Goal: Task Accomplishment & Management: Use online tool/utility

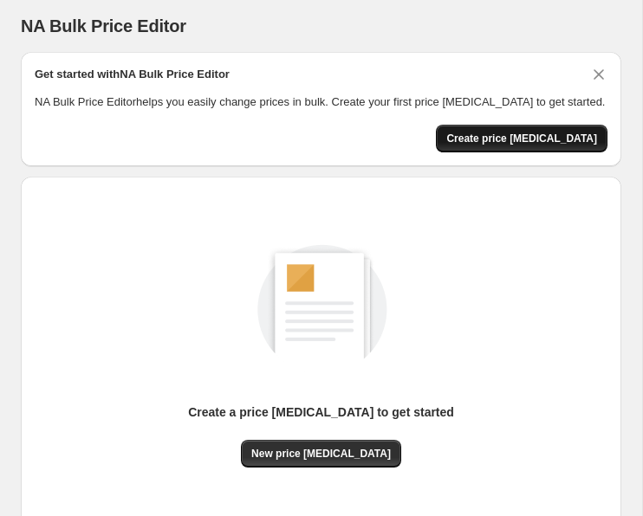
click at [491, 145] on span "Create price change job" at bounding box center [521, 139] width 151 height 14
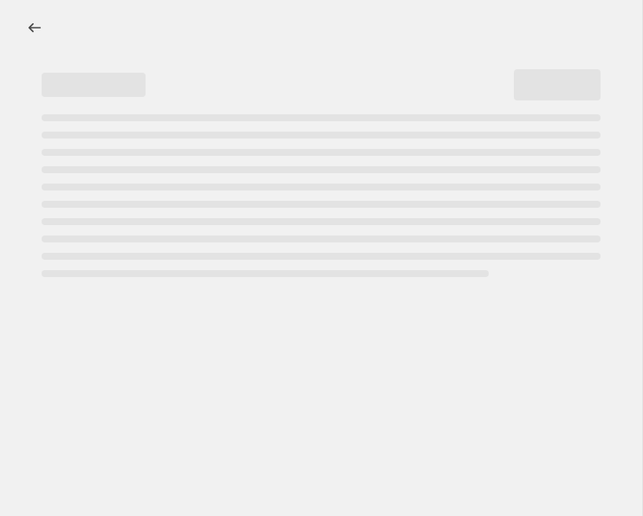
select select "percentage"
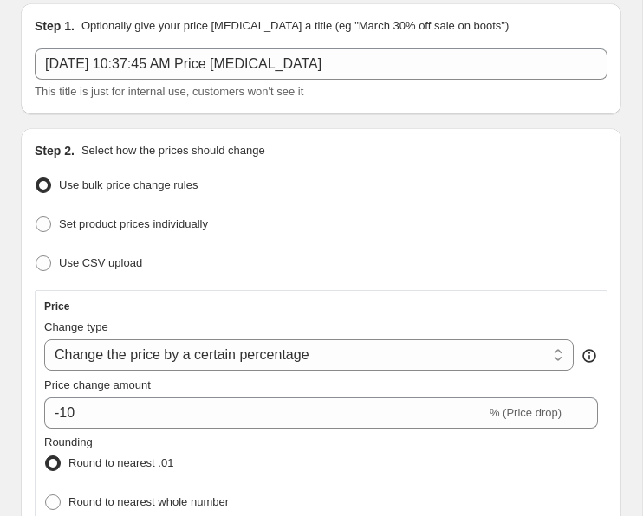
scroll to position [168, 0]
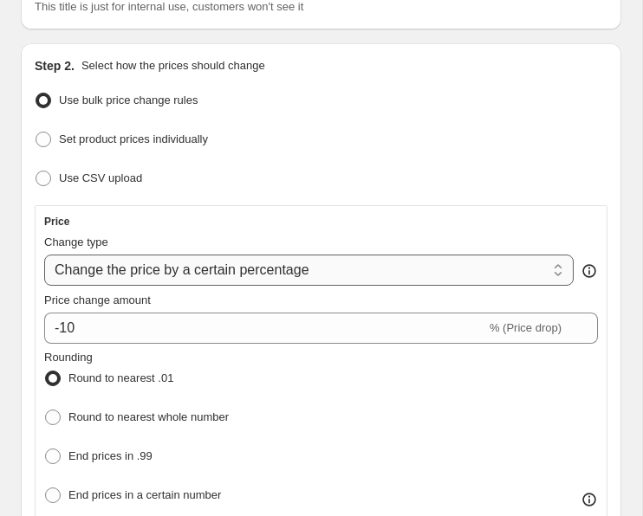
click at [290, 276] on select "Change the price to a certain amount Change the price by a certain amount Chang…" at bounding box center [308, 270] width 529 height 31
click at [44, 255] on select "Change the price to a certain amount Change the price by a certain amount Chang…" at bounding box center [308, 270] width 529 height 31
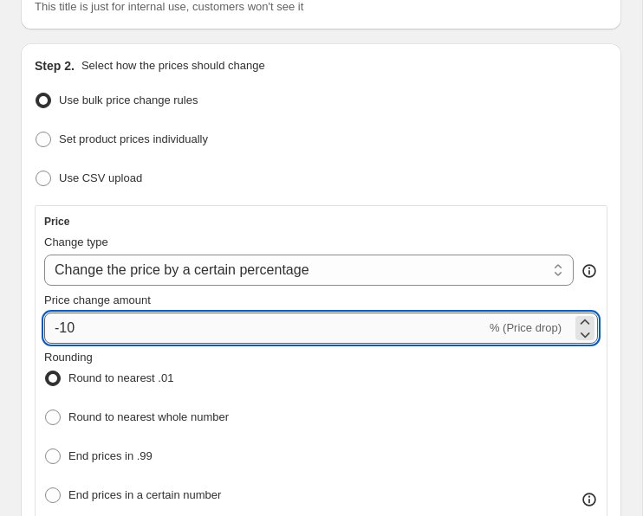
click at [259, 320] on input "-10" at bounding box center [265, 328] width 442 height 31
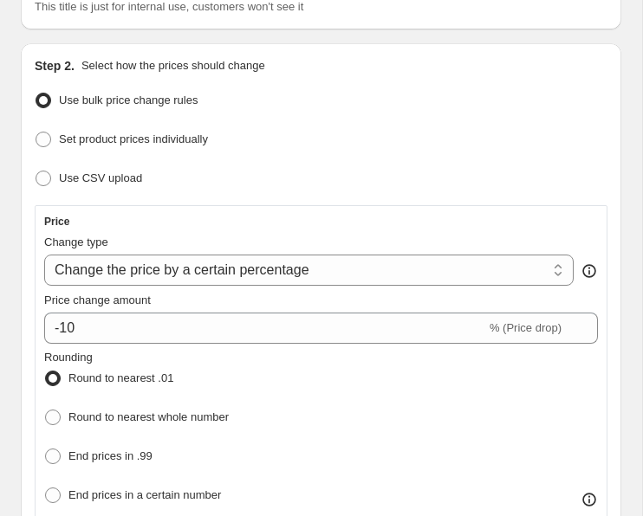
click at [298, 388] on div "Rounding Round to nearest .01 Round to nearest whole number End prices in .99 E…" at bounding box center [320, 428] width 553 height 159
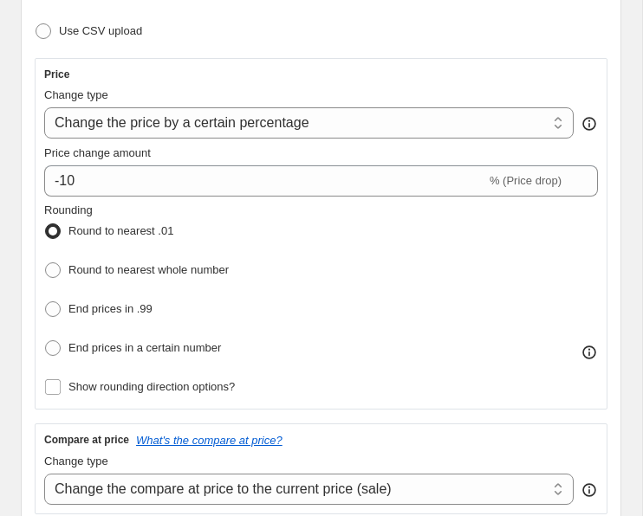
scroll to position [320, 0]
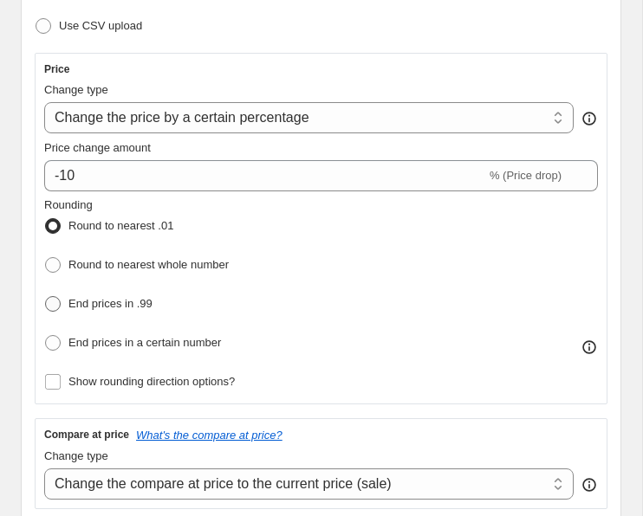
click at [71, 302] on span "End prices in .99" at bounding box center [110, 303] width 84 height 13
click at [46, 297] on input "End prices in .99" at bounding box center [45, 296] width 1 height 1
radio input "true"
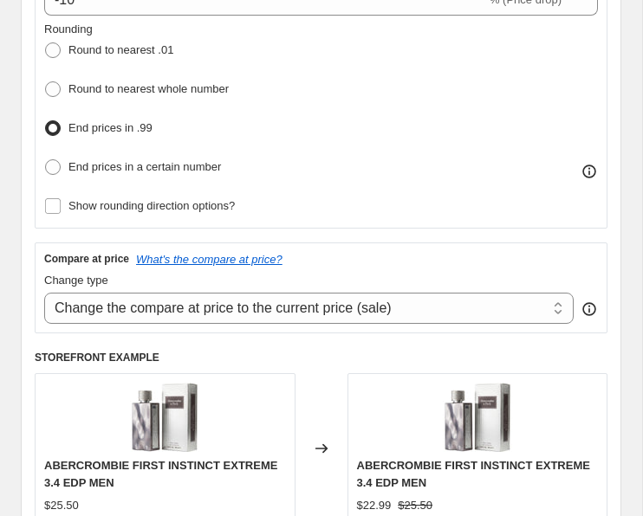
scroll to position [523, 0]
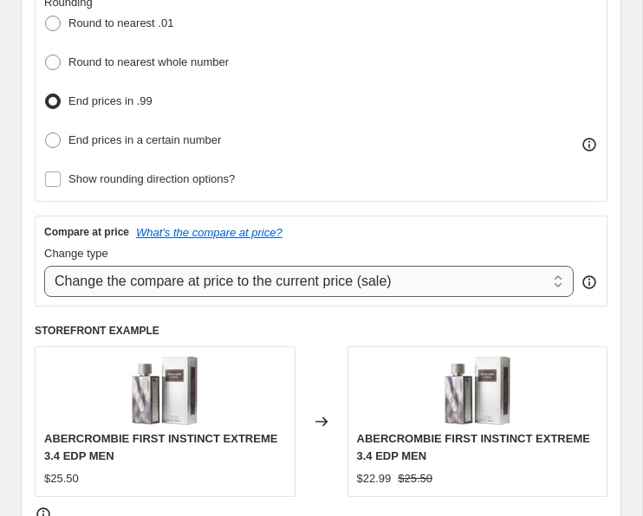
click at [295, 281] on select "Change the compare at price to the current price (sale) Change the compare at p…" at bounding box center [308, 281] width 529 height 31
select select "percentage"
click at [44, 266] on select "Change the compare at price to the current price (sale) Change the compare at p…" at bounding box center [308, 281] width 529 height 31
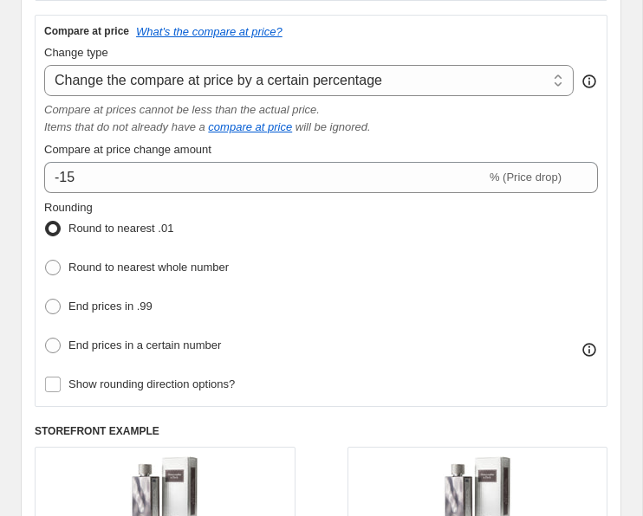
scroll to position [735, 0]
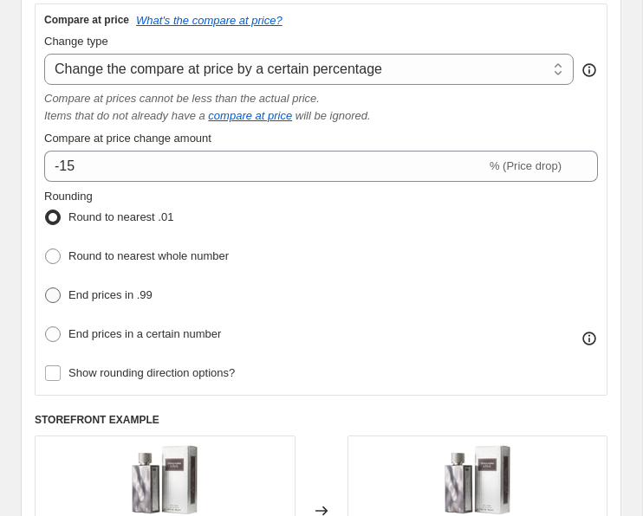
click at [49, 288] on span at bounding box center [53, 296] width 16 height 16
click at [46, 288] on input "End prices in .99" at bounding box center [45, 288] width 1 height 1
radio input "true"
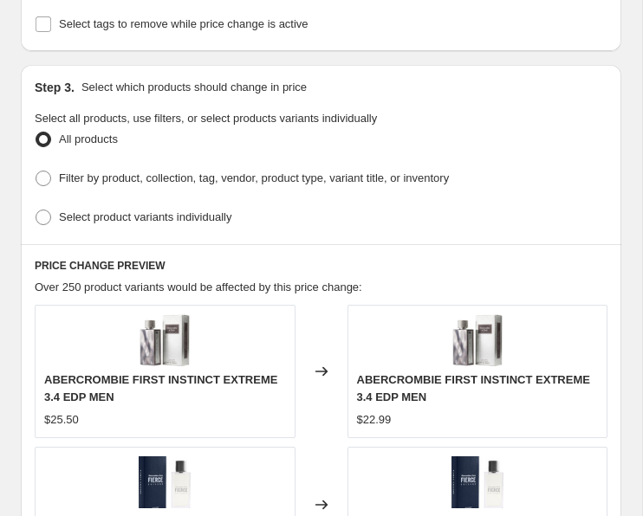
scroll to position [1380, 0]
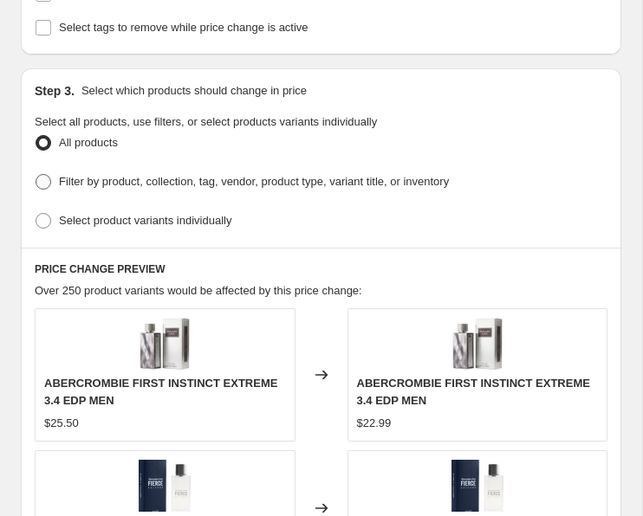
click at [100, 175] on span "Filter by product, collection, tag, vendor, product type, variant title, or inv…" at bounding box center [254, 181] width 390 height 13
click at [36, 174] on input "Filter by product, collection, tag, vendor, product type, variant title, or inv…" at bounding box center [36, 174] width 1 height 1
radio input "true"
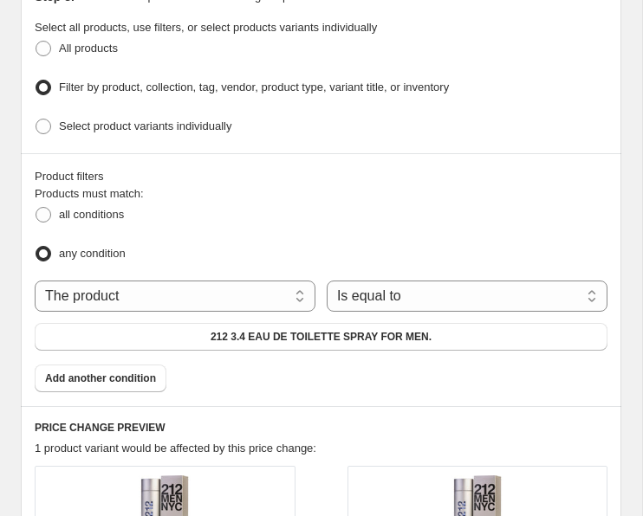
scroll to position [1461, 0]
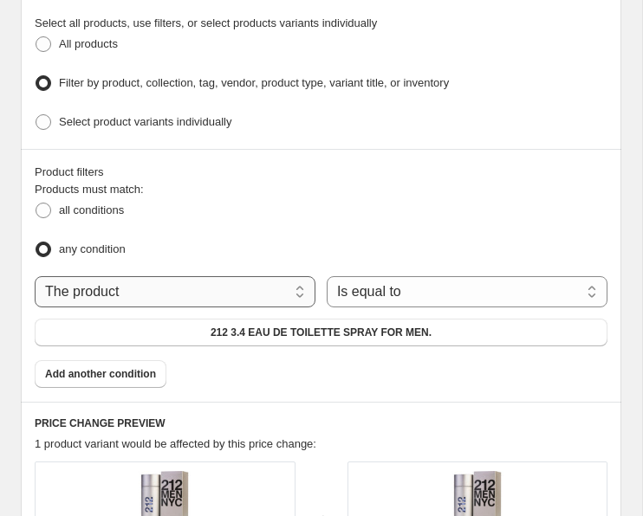
click at [174, 284] on select "The product The product's collection The product's tag The product's vendor The…" at bounding box center [175, 291] width 281 height 31
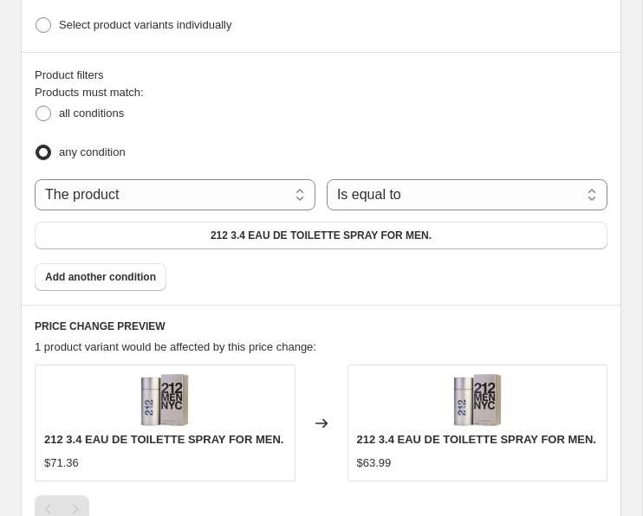
scroll to position [1563, 0]
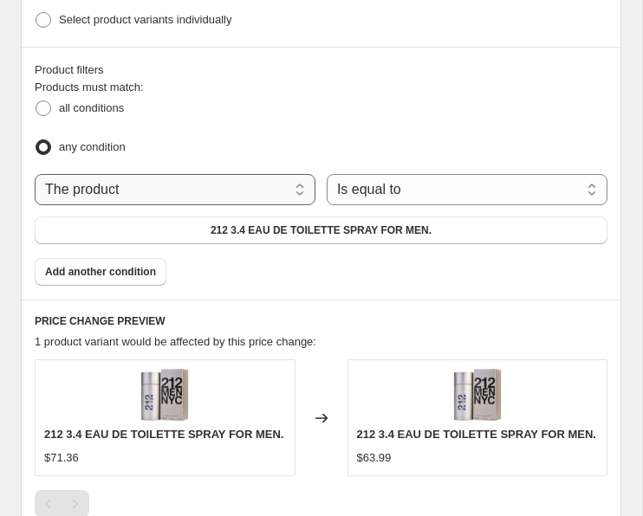
click at [287, 184] on select "The product The product's collection The product's tag The product's vendor The…" at bounding box center [175, 189] width 281 height 31
select select "tag"
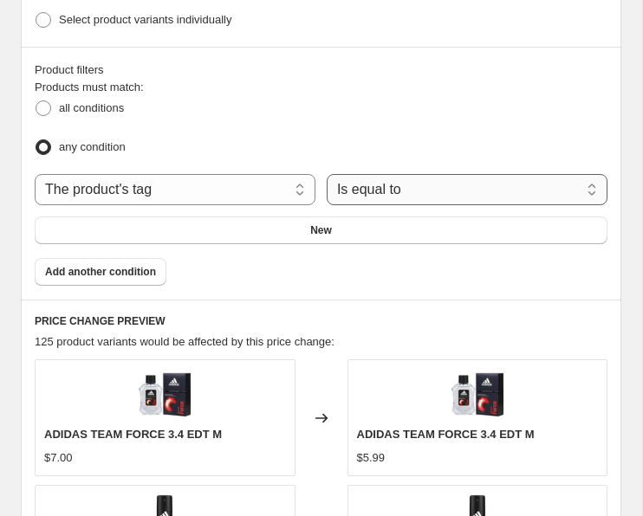
click at [387, 184] on select "Is equal to Is not equal to" at bounding box center [466, 189] width 281 height 31
click at [326, 174] on select "Is equal to Is not equal to" at bounding box center [466, 189] width 281 height 31
click at [325, 223] on span "New" at bounding box center [321, 230] width 22 height 14
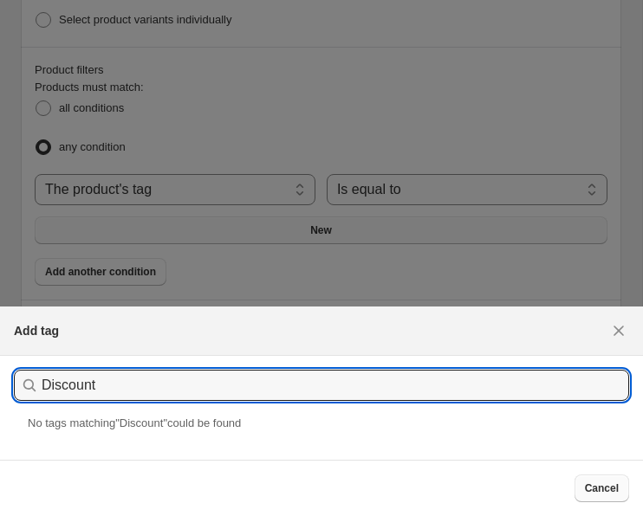
type input "Discount"
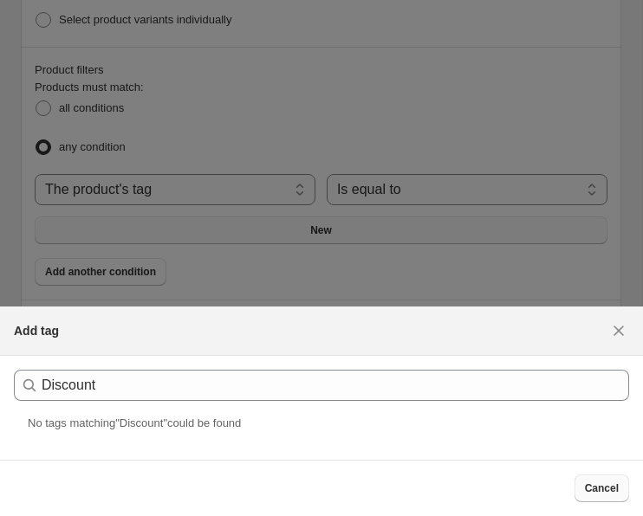
click at [581, 478] on button "Cancel" at bounding box center [601, 489] width 55 height 28
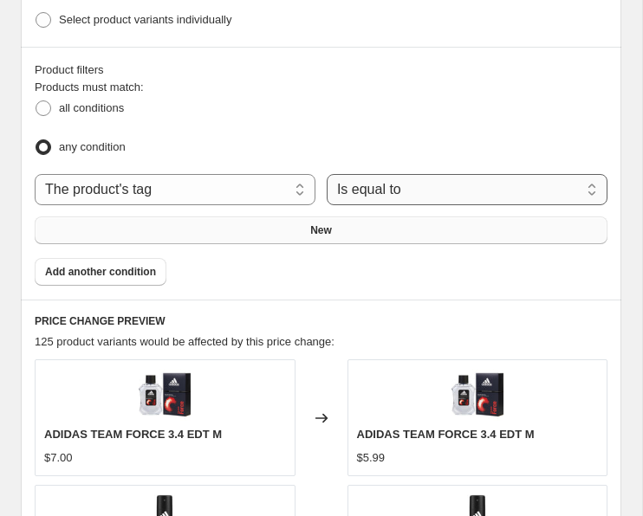
click at [388, 186] on select "Is equal to Is not equal to" at bounding box center [466, 189] width 281 height 31
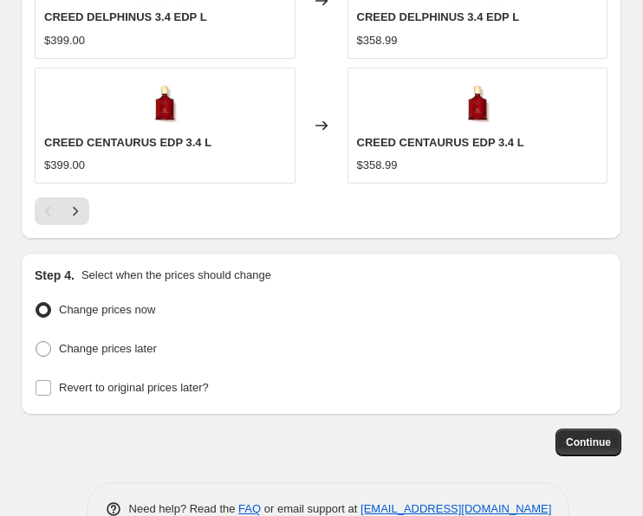
scroll to position [2427, 0]
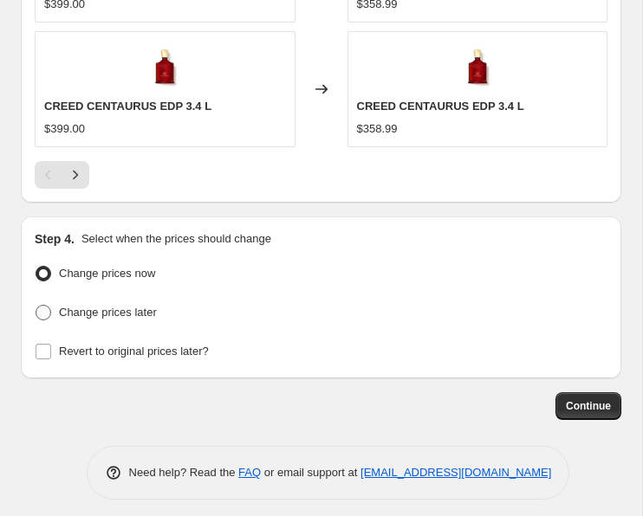
click at [50, 305] on span at bounding box center [44, 313] width 16 height 16
click at [36, 305] on input "Change prices later" at bounding box center [36, 305] width 1 height 1
radio input "true"
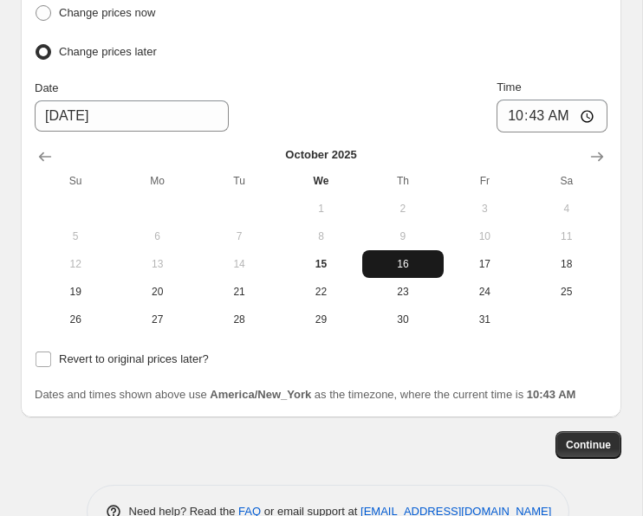
scroll to position [2744, 0]
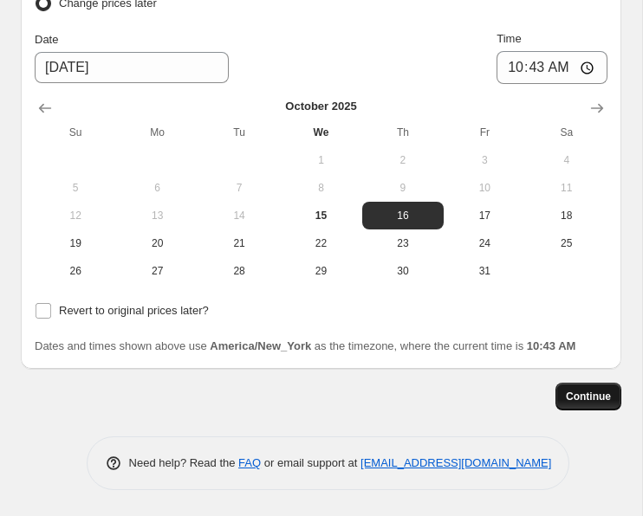
click at [584, 398] on span "Continue" at bounding box center [588, 397] width 45 height 14
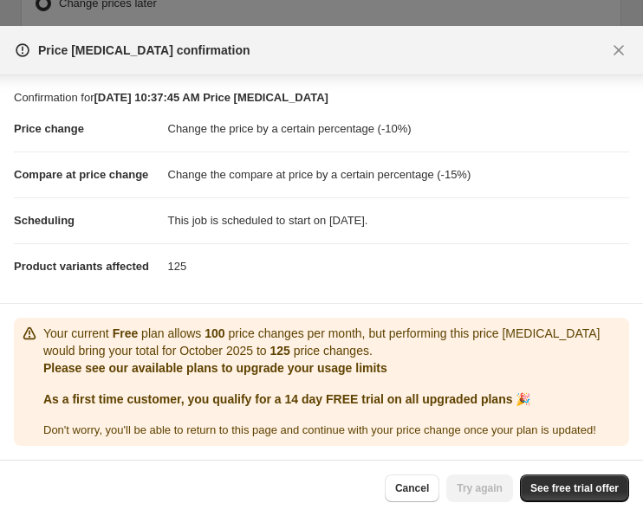
scroll to position [0, 0]
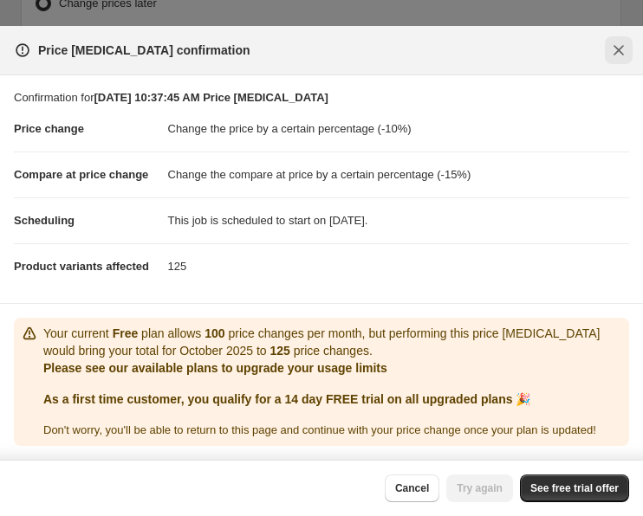
click at [612, 42] on icon "Close" at bounding box center [618, 50] width 17 height 17
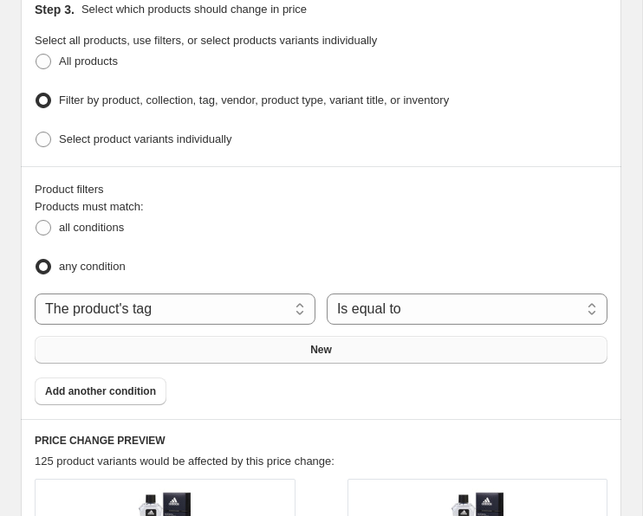
scroll to position [1450, 0]
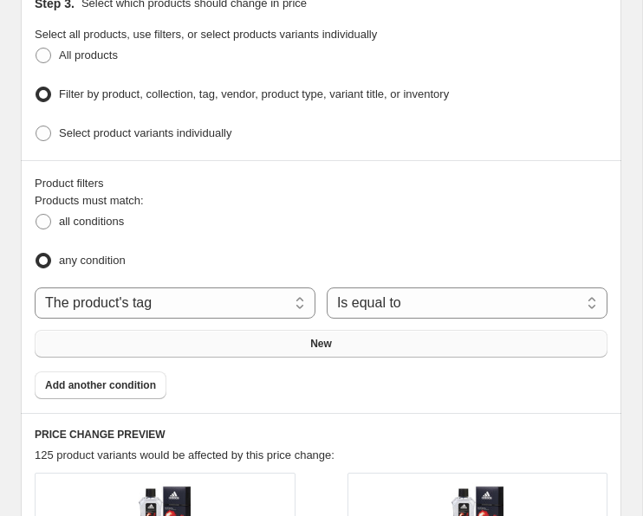
click at [340, 334] on button "New" at bounding box center [321, 344] width 572 height 28
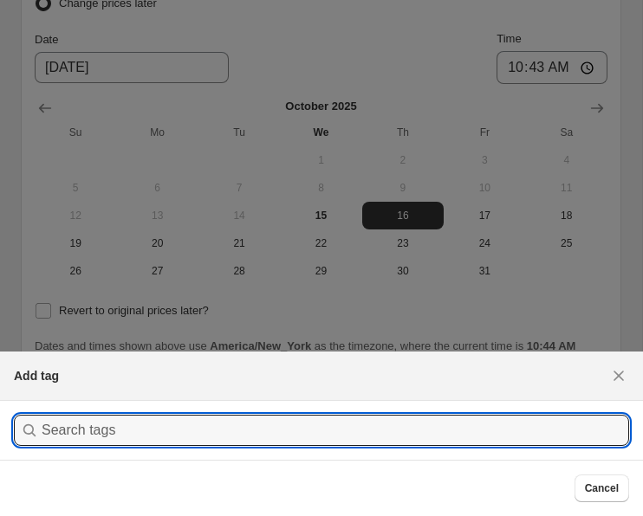
scroll to position [0, 0]
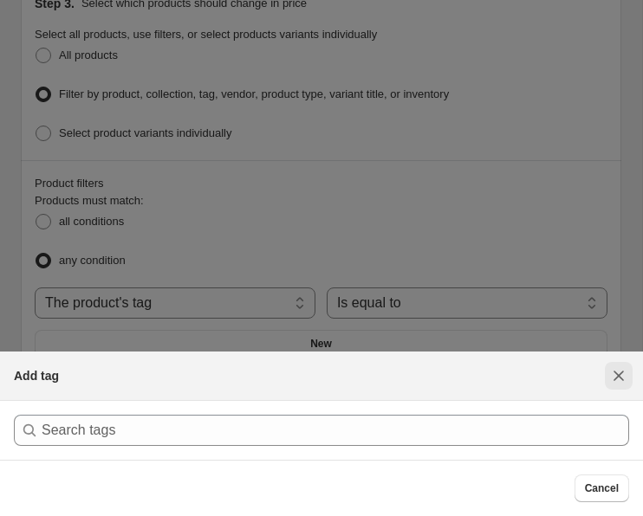
click at [617, 378] on icon "Close" at bounding box center [618, 375] width 17 height 17
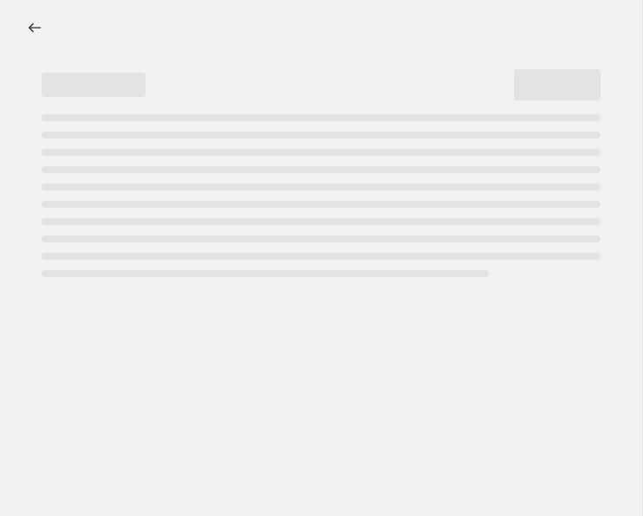
select select "percentage"
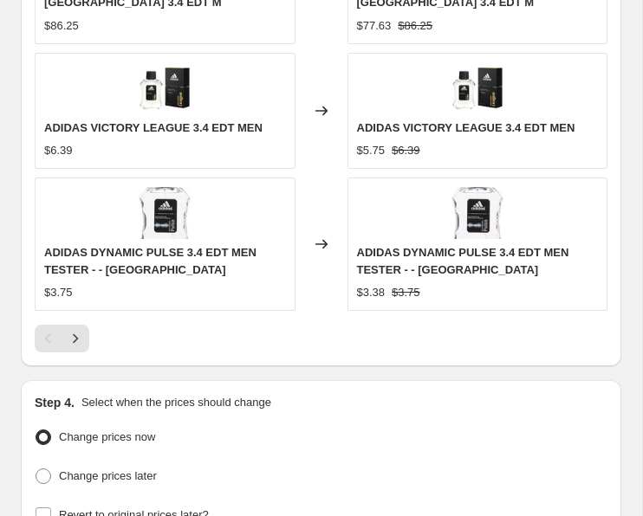
scroll to position [1803, 0]
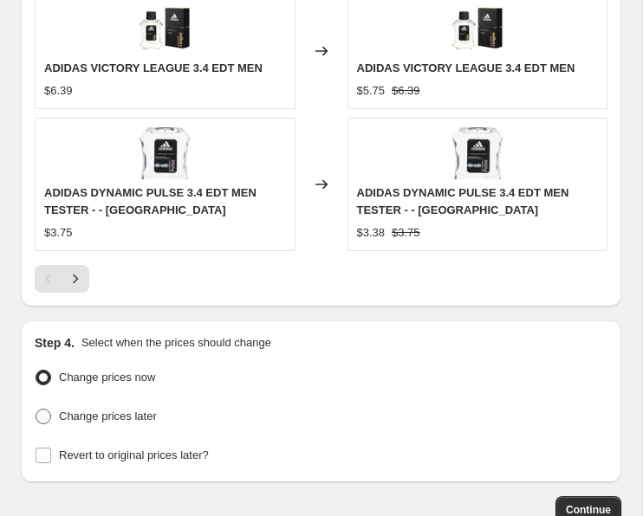
click at [107, 410] on span "Change prices later" at bounding box center [108, 416] width 98 height 13
click at [36, 409] on input "Change prices later" at bounding box center [36, 409] width 1 height 1
radio input "true"
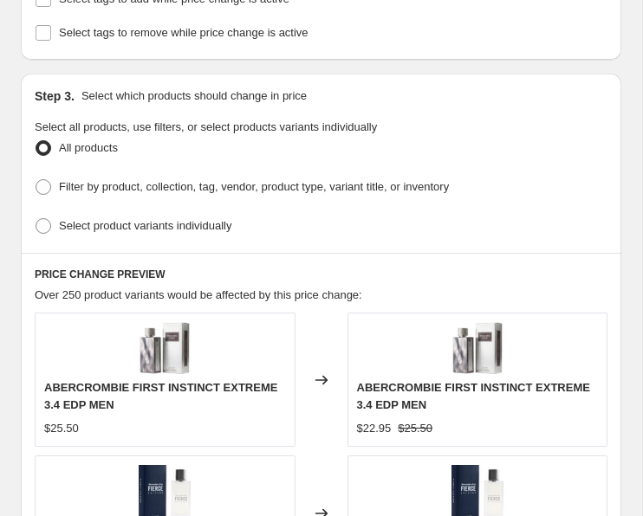
scroll to position [915, 0]
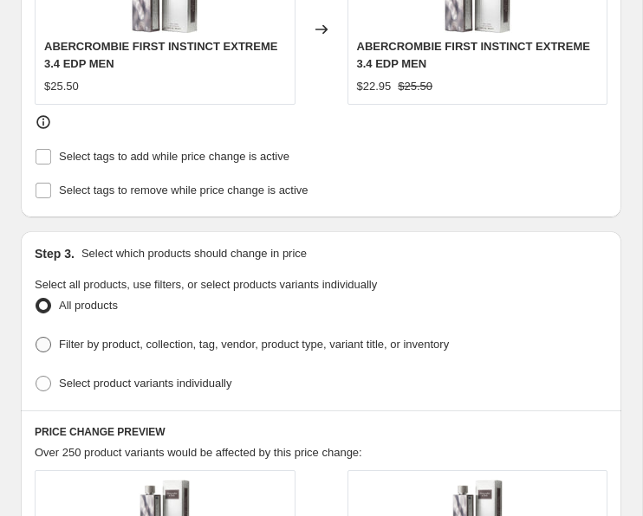
click at [132, 339] on span "Filter by product, collection, tag, vendor, product type, variant title, or inv…" at bounding box center [254, 344] width 390 height 13
click at [36, 338] on input "Filter by product, collection, tag, vendor, product type, variant title, or inv…" at bounding box center [36, 337] width 1 height 1
radio input "true"
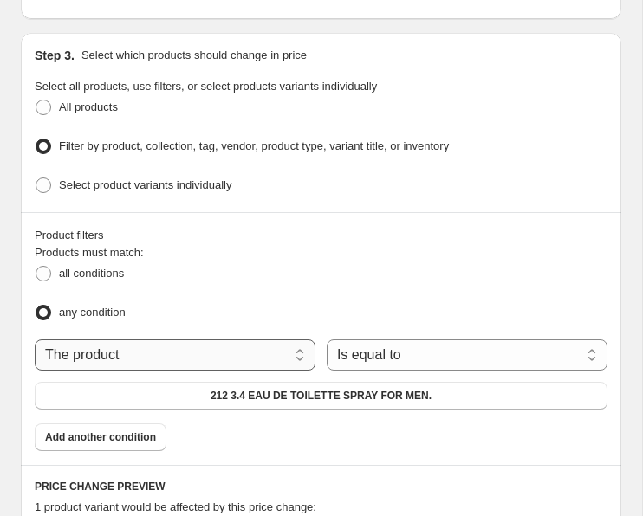
scroll to position [1103, 0]
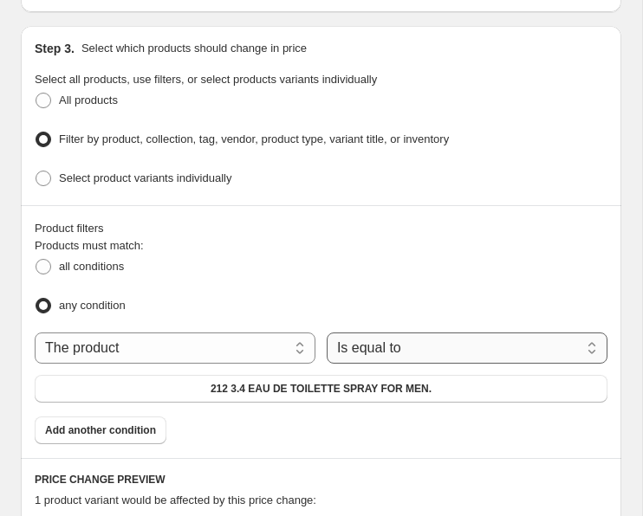
click at [359, 344] on select "Is equal to Is not equal to" at bounding box center [466, 348] width 281 height 31
click at [210, 342] on select "The product The product's collection The product's tag The product's vendor The…" at bounding box center [175, 348] width 281 height 31
select select "tag"
click at [386, 338] on select "Is equal to Is not equal to" at bounding box center [466, 348] width 281 height 31
click at [372, 339] on select "Is equal to Is not equal to" at bounding box center [466, 348] width 281 height 31
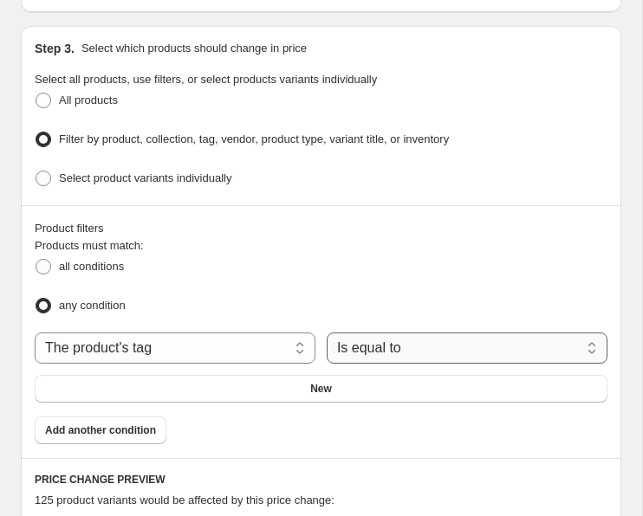
click at [326, 333] on select "Is equal to Is not equal to" at bounding box center [466, 348] width 281 height 31
click at [291, 379] on button "New" at bounding box center [321, 389] width 572 height 28
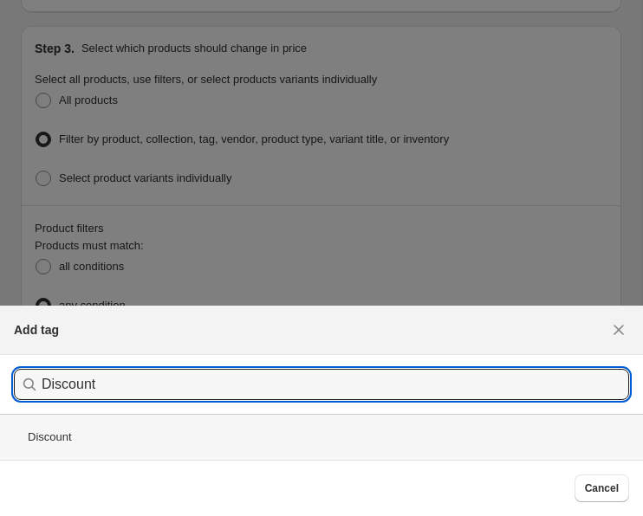
type input "Discount"
click at [90, 439] on div "Discount" at bounding box center [321, 437] width 643 height 46
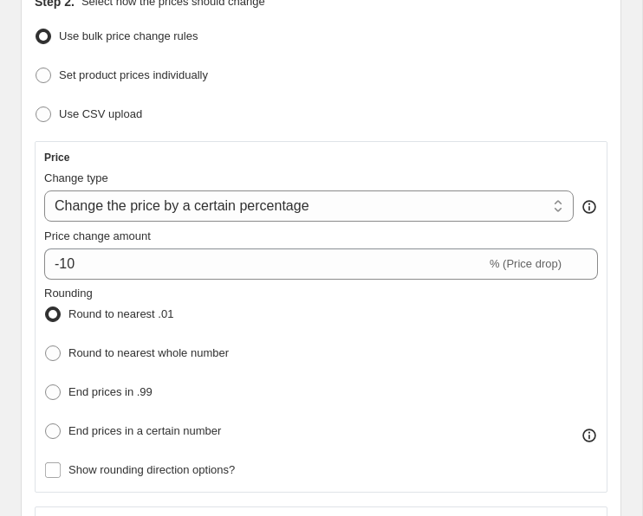
scroll to position [233, 0]
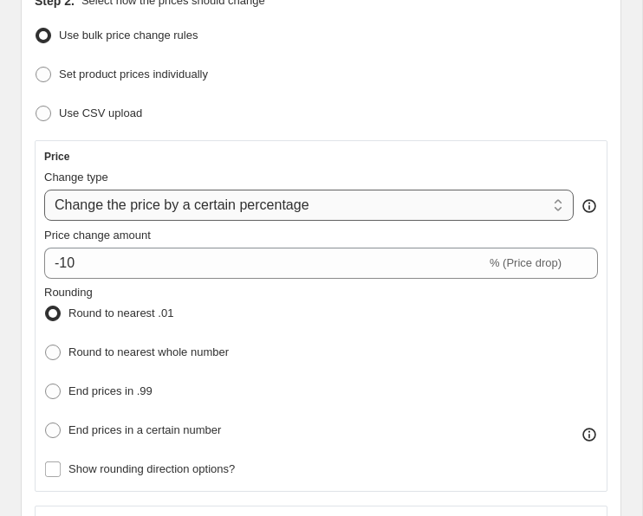
click at [201, 207] on select "Change the price to a certain amount Change the price by a certain amount Chang…" at bounding box center [308, 205] width 529 height 31
select select "ecap"
click at [44, 190] on select "Change the price to a certain amount Change the price by a certain amount Chang…" at bounding box center [308, 205] width 529 height 31
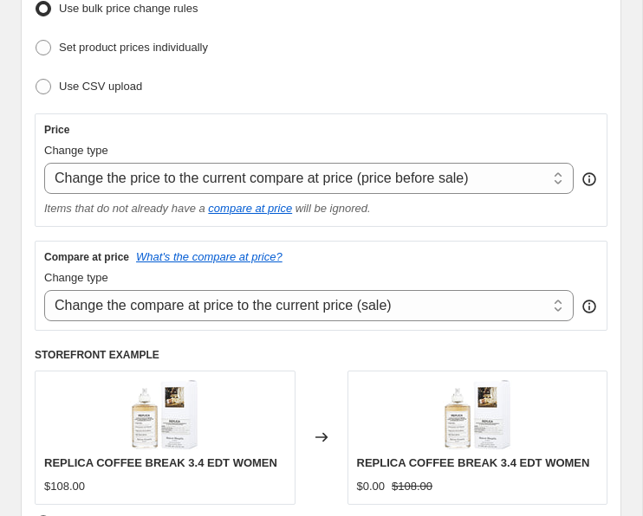
scroll to position [352, 0]
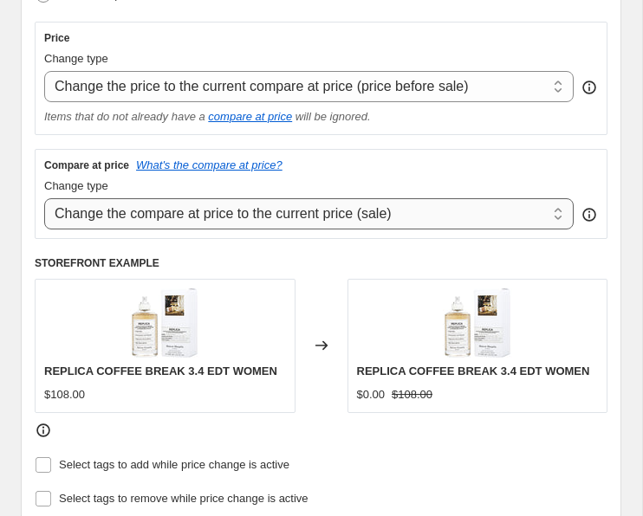
click at [372, 208] on select "Change the compare at price to the current price (sale) Change the compare at p…" at bounding box center [308, 213] width 529 height 31
select select "percentage"
click at [44, 198] on select "Change the compare at price to the current price (sale) Change the compare at p…" at bounding box center [308, 213] width 529 height 31
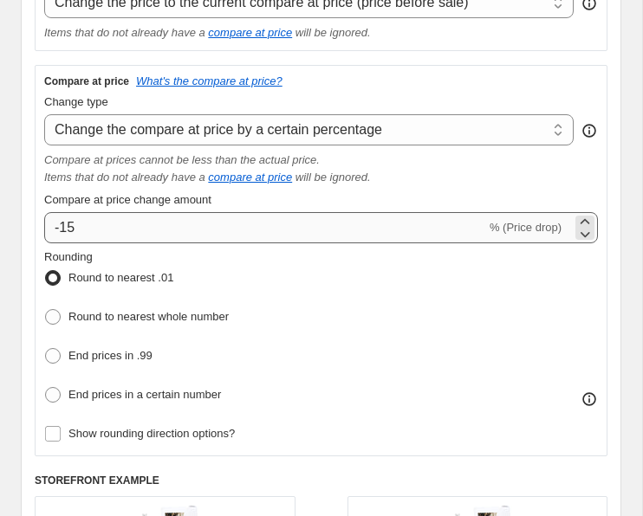
scroll to position [460, 0]
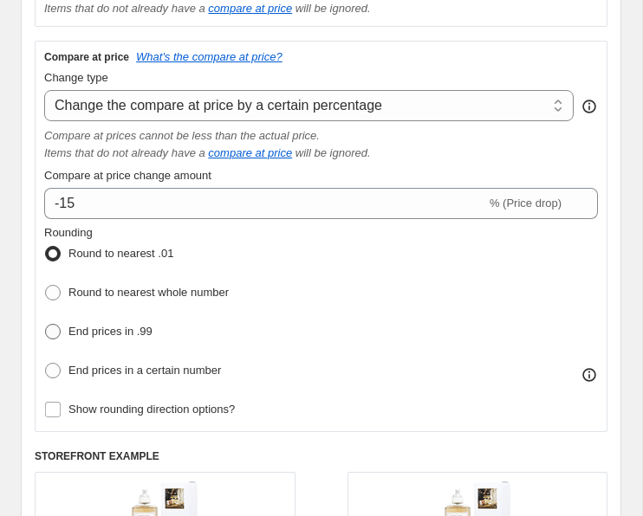
click at [95, 325] on span "End prices in .99" at bounding box center [110, 331] width 84 height 13
click at [46, 324] on input "End prices in .99" at bounding box center [45, 324] width 1 height 1
radio input "true"
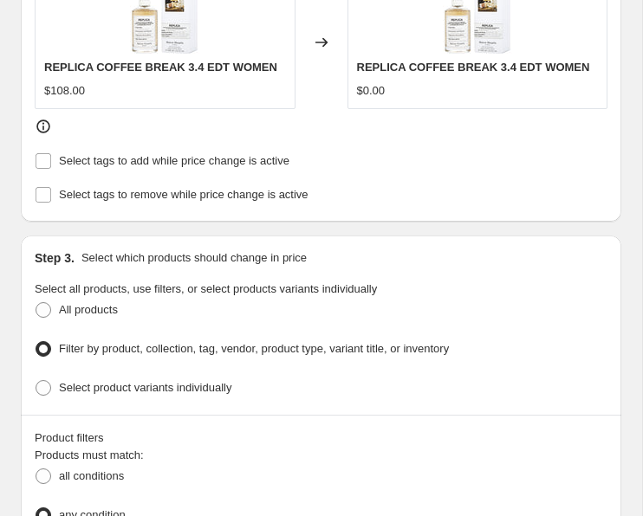
scroll to position [936, 0]
